Goal: Task Accomplishment & Management: Manage account settings

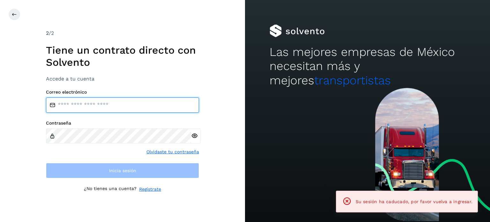
type input "**********"
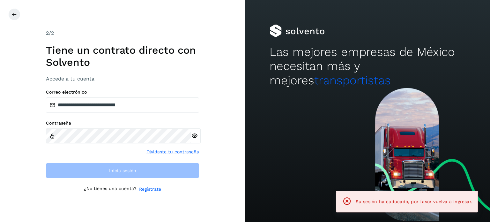
click at [79, 127] on div "Contraseña" at bounding box center [122, 131] width 153 height 23
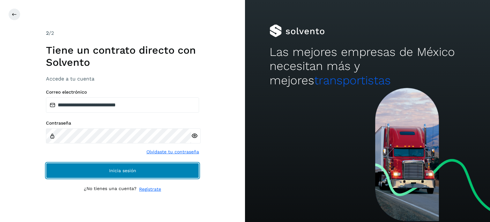
click at [65, 177] on button "Inicia sesión" at bounding box center [122, 170] width 153 height 15
click at [128, 165] on button "Inicia sesión" at bounding box center [122, 170] width 153 height 15
click at [112, 168] on span "Inicia sesión" at bounding box center [122, 170] width 27 height 4
click at [75, 169] on button "Inicia sesión" at bounding box center [122, 170] width 153 height 15
click at [61, 171] on button "Inicia sesión" at bounding box center [122, 170] width 153 height 15
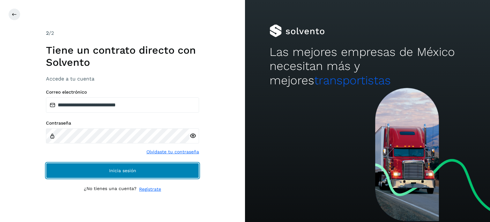
click at [61, 171] on button "Inicia sesión" at bounding box center [122, 170] width 153 height 15
